Goal: Book appointment/travel/reservation

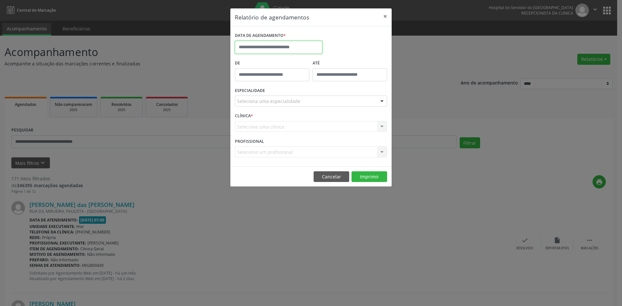
click at [292, 44] on input "text" at bounding box center [278, 47] width 87 height 13
click at [314, 83] on span "1" at bounding box center [313, 81] width 13 height 13
type input "**********"
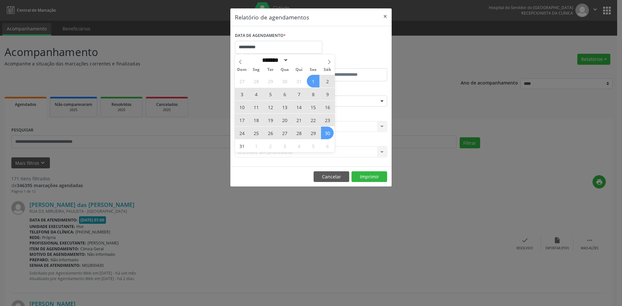
drag, startPoint x: 314, startPoint y: 83, endPoint x: 325, endPoint y: 131, distance: 49.5
click at [325, 131] on div "27 28 29 30 31 1 2 3 4 5 6 7 8 9 10 11 12 13 14 15 16 17 18 19 20 21 22 23 24 2…" at bounding box center [285, 114] width 100 height 78
click at [328, 132] on span "30" at bounding box center [327, 133] width 13 height 13
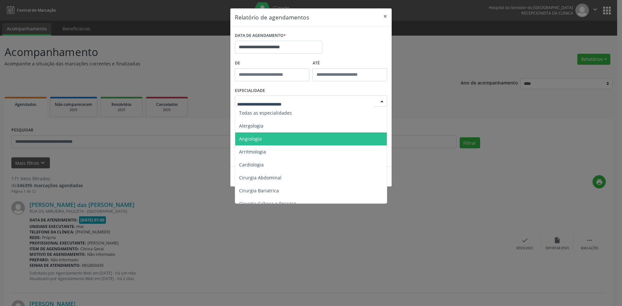
click at [278, 141] on span "Angiologia" at bounding box center [311, 139] width 153 height 13
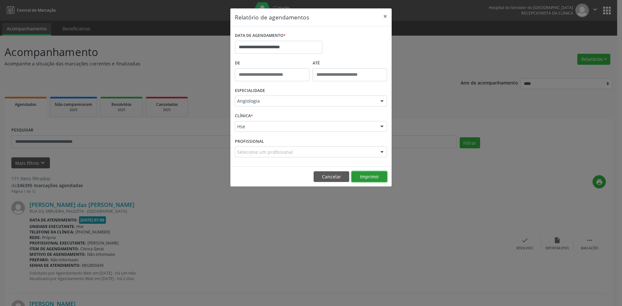
click at [367, 176] on button "Imprimir" at bounding box center [370, 176] width 36 height 11
click at [295, 47] on input "**********" at bounding box center [278, 47] width 87 height 13
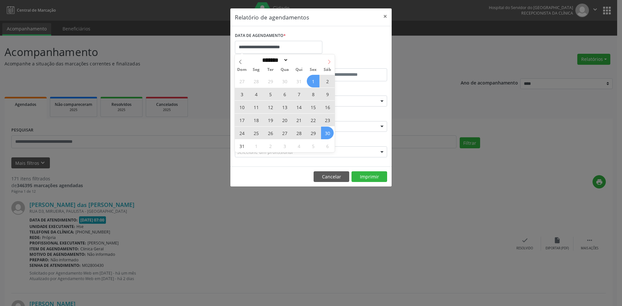
click at [329, 63] on icon at bounding box center [329, 62] width 5 height 5
select select "*"
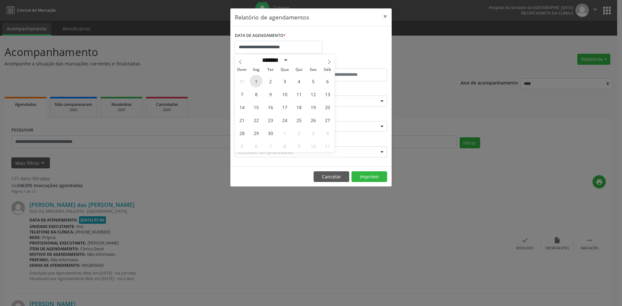
click at [256, 82] on span "1" at bounding box center [256, 81] width 13 height 13
type input "**********"
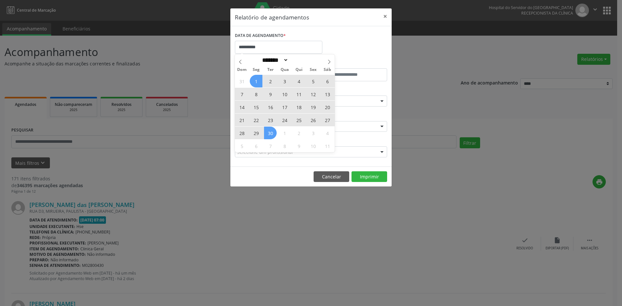
drag, startPoint x: 256, startPoint y: 82, endPoint x: 274, endPoint y: 132, distance: 52.7
click at [274, 132] on div "31 1 2 3 4 5 6 7 8 9 10 11 12 13 14 15 16 17 18 19 20 21 22 23 24 25 26 27 28 2…" at bounding box center [285, 114] width 100 height 78
click at [274, 132] on span "30" at bounding box center [270, 133] width 13 height 13
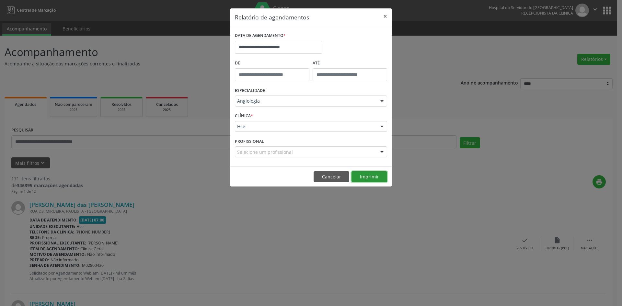
click at [367, 175] on button "Imprimir" at bounding box center [370, 176] width 36 height 11
